Goal: Task Accomplishment & Management: Complete application form

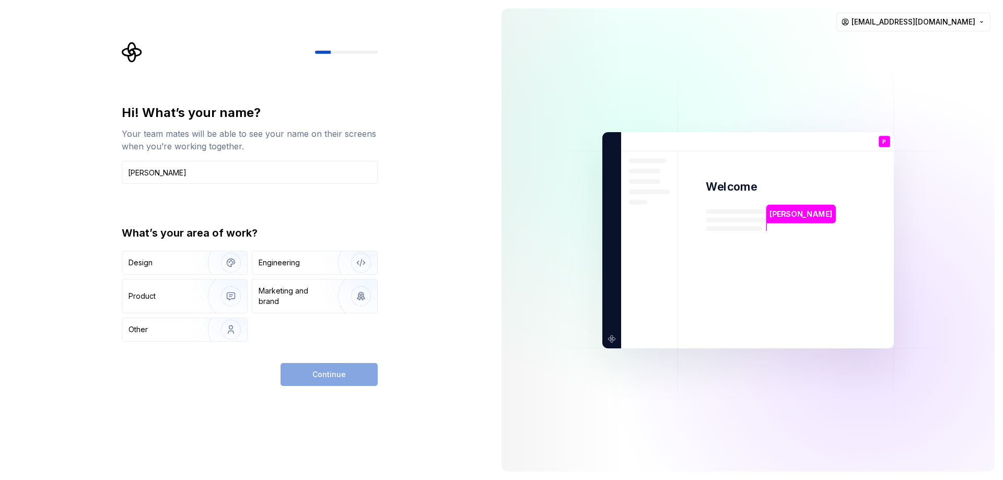
type input "[PERSON_NAME]"
click at [287, 255] on div "Engineering" at bounding box center [314, 262] width 125 height 23
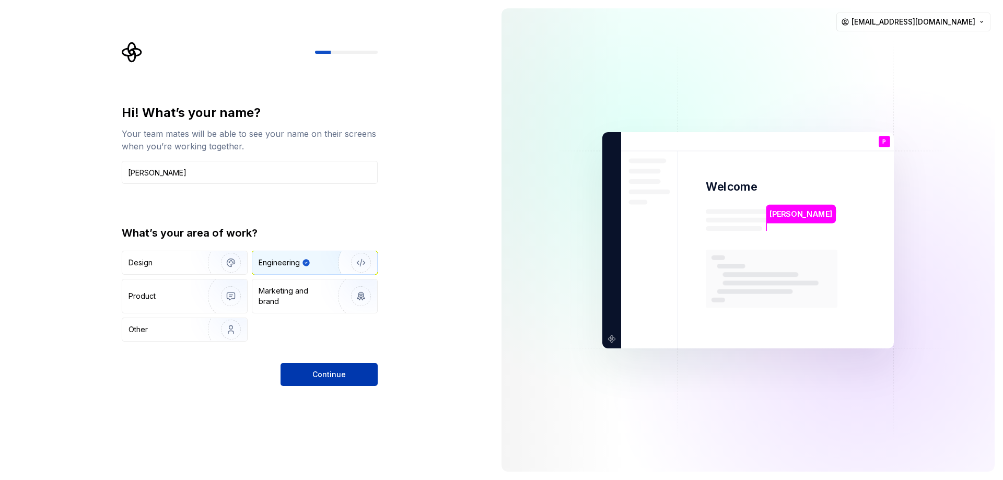
click at [323, 368] on button "Continue" at bounding box center [328, 374] width 97 height 23
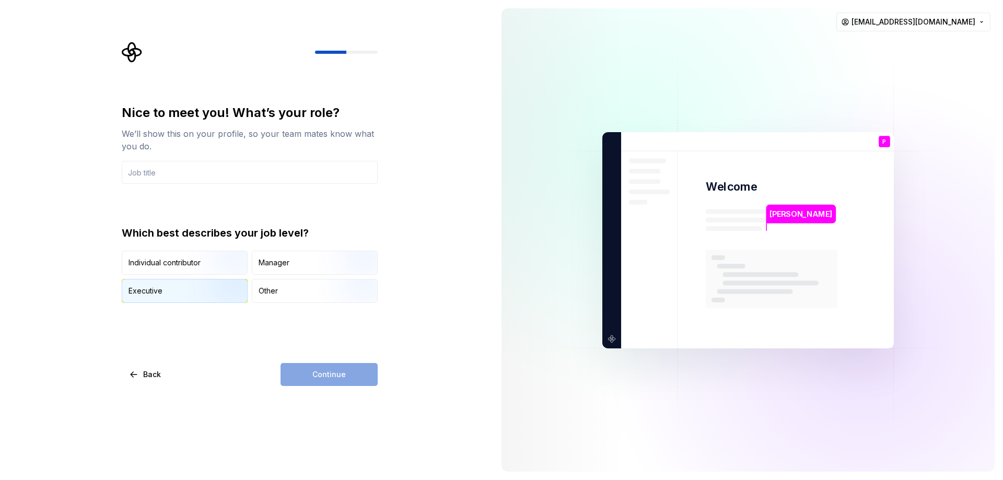
click at [154, 293] on div "Executive" at bounding box center [145, 291] width 34 height 10
click at [126, 174] on input "text" at bounding box center [250, 172] width 256 height 23
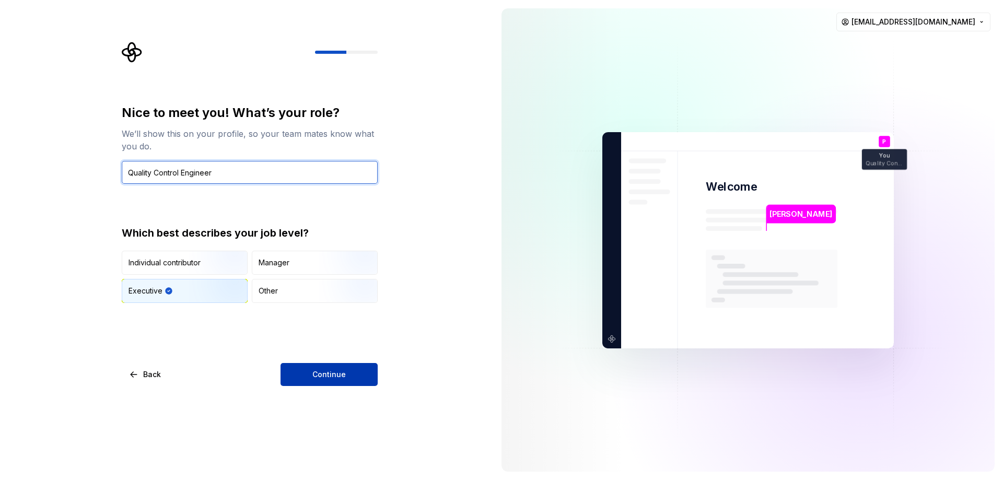
type input "Quality Control Engineer"
click at [336, 377] on span "Continue" at bounding box center [328, 374] width 33 height 10
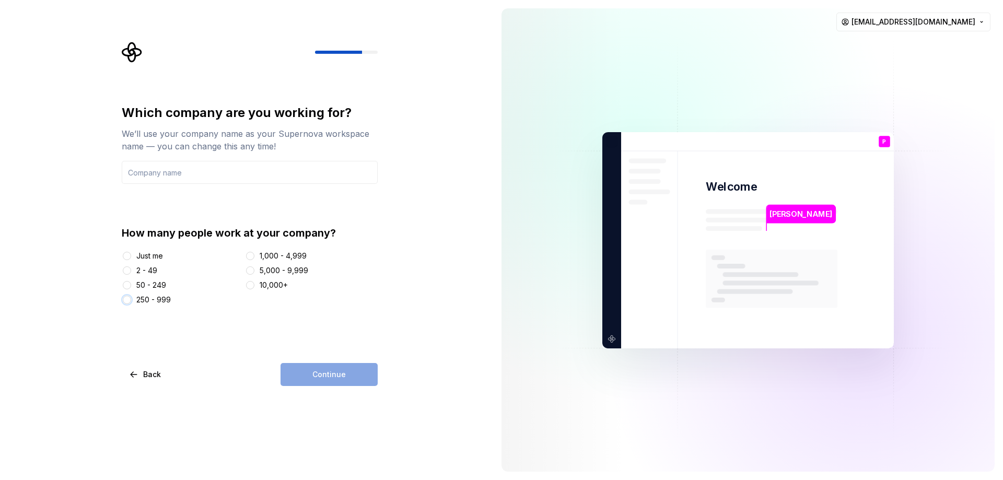
click at [130, 299] on button "250 - 999" at bounding box center [127, 300] width 8 height 8
click at [146, 173] on input "text" at bounding box center [250, 172] width 256 height 23
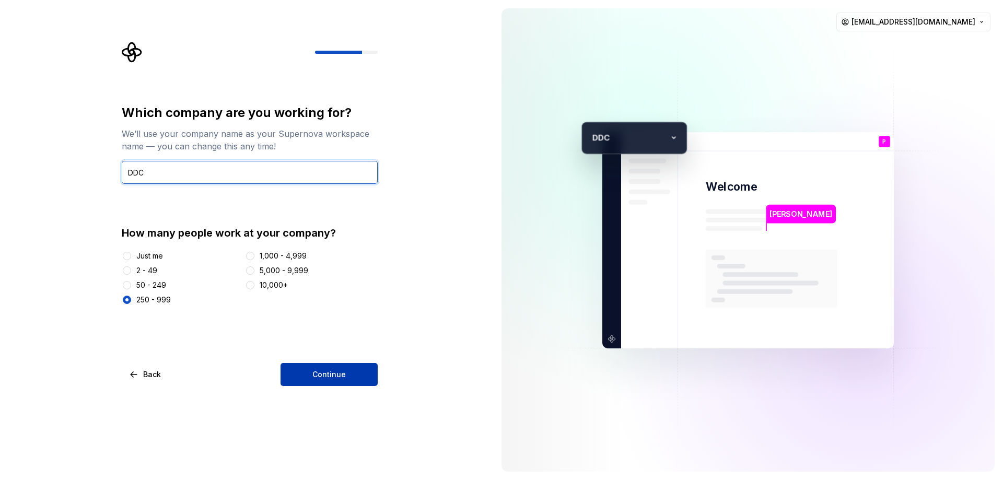
type input "DDC"
click at [321, 374] on span "Continue" at bounding box center [328, 374] width 33 height 10
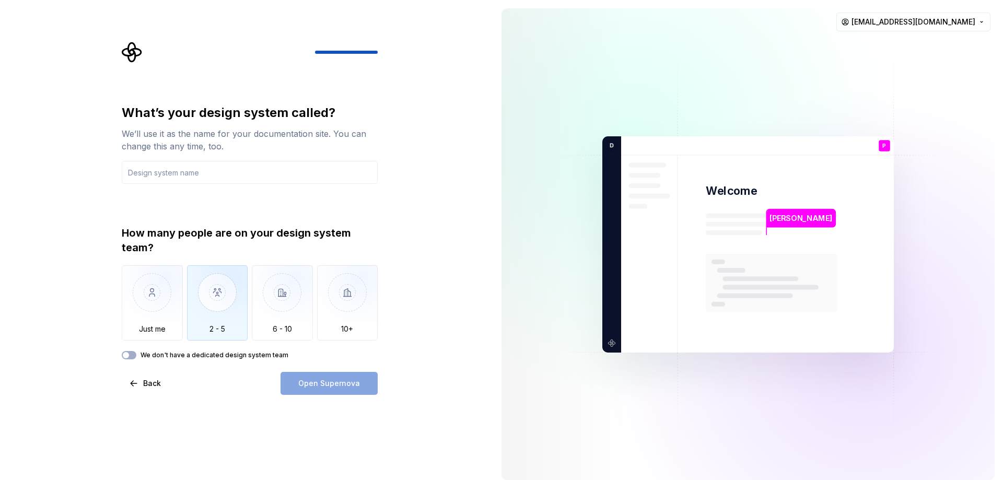
click at [215, 299] on img "button" at bounding box center [217, 300] width 61 height 70
click at [329, 382] on div "Open Supernova" at bounding box center [328, 383] width 97 height 23
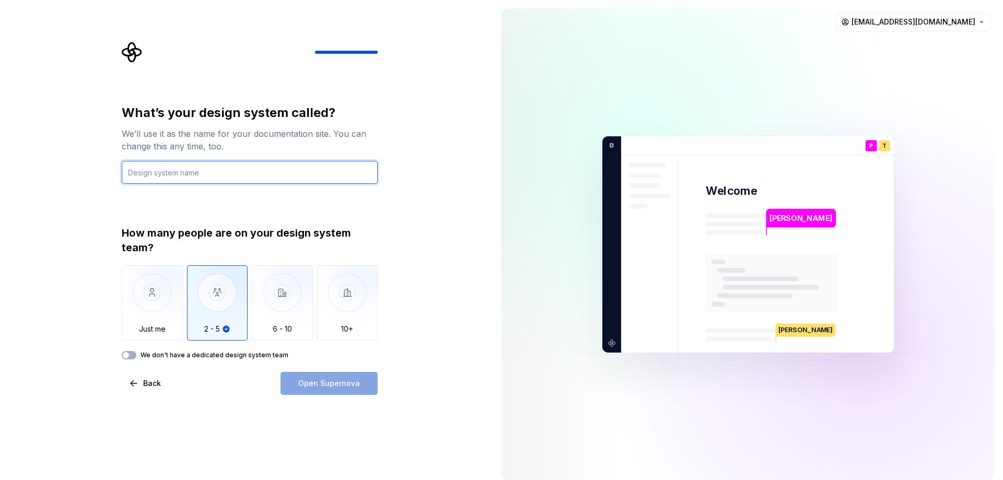
click at [139, 169] on input "text" at bounding box center [250, 172] width 256 height 23
type input "Development Design"
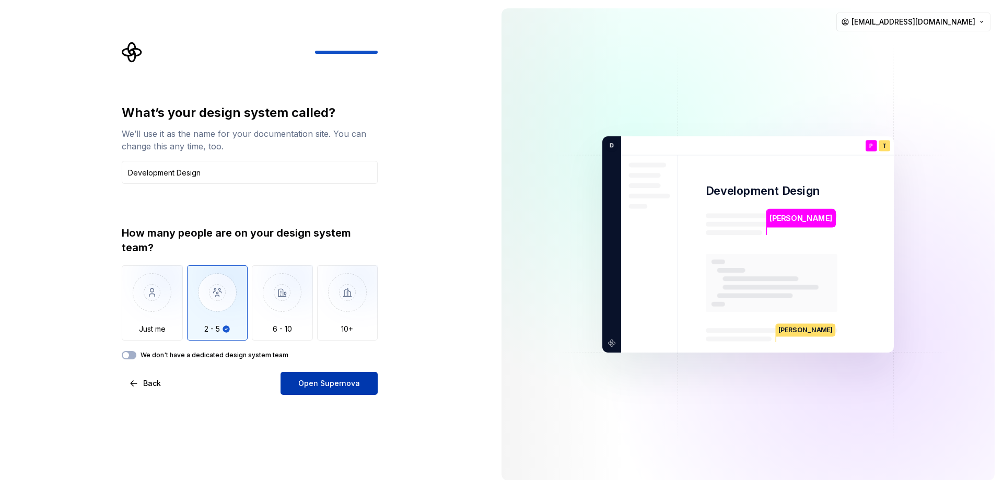
click at [319, 378] on span "Open Supernova" at bounding box center [329, 383] width 62 height 10
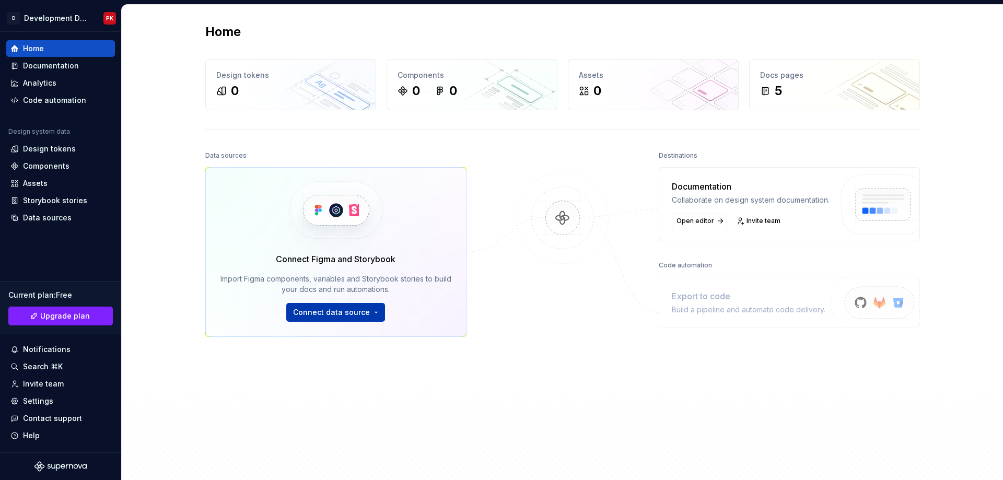
click at [335, 311] on html "D Development Design PK Home Documentation Analytics Code automation Design sys…" at bounding box center [501, 240] width 1003 height 480
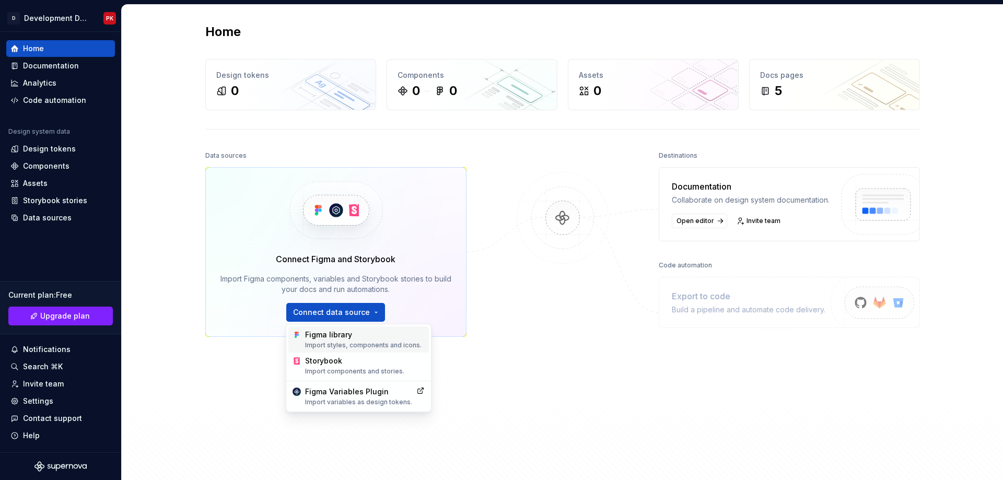
click at [330, 335] on div "Figma library Import styles, components and icons." at bounding box center [365, 340] width 120 height 20
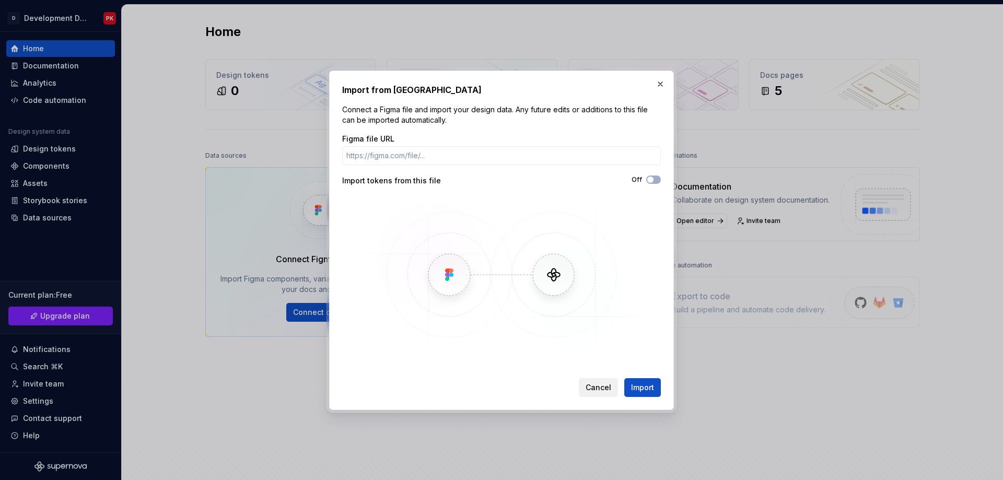
click at [587, 383] on span "Cancel" at bounding box center [598, 387] width 26 height 10
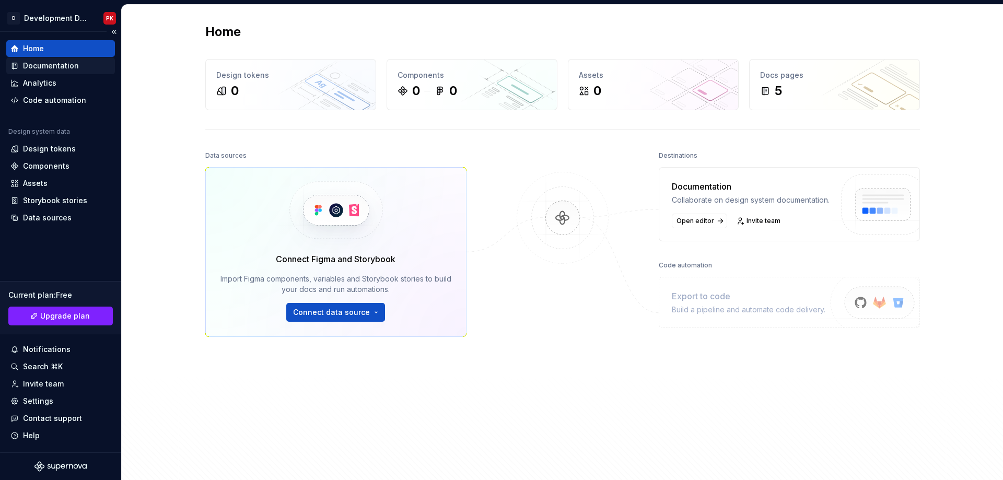
click at [56, 63] on div "Documentation" at bounding box center [51, 66] width 56 height 10
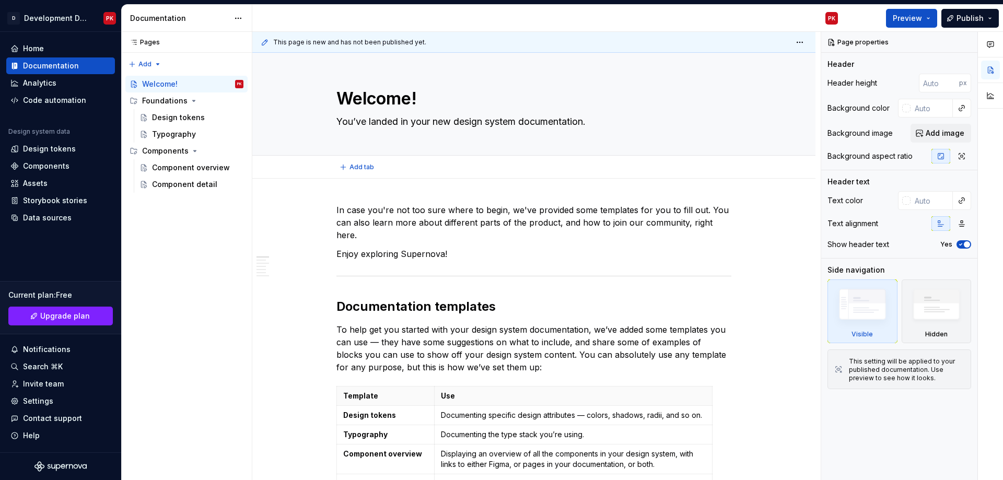
type textarea "*"
